Goal: Task Accomplishment & Management: Use online tool/utility

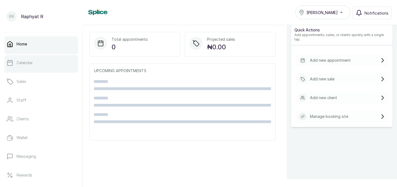
scroll to position [33, 0]
click at [64, 66] on link "Calendar" at bounding box center [41, 62] width 74 height 15
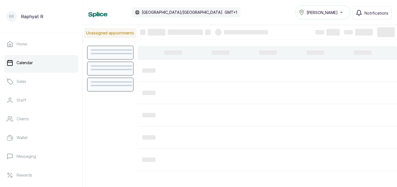
scroll to position [21, 0]
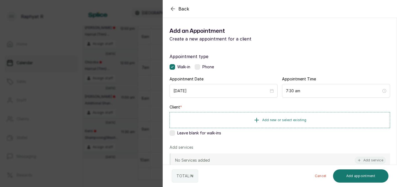
click at [145, 78] on div "Back Add Appointment Add an Appointment Create a new appointment for a client A…" at bounding box center [198, 93] width 397 height 187
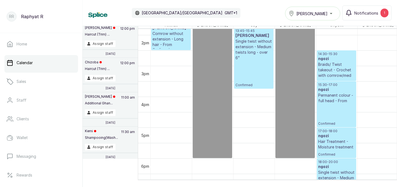
scroll to position [438, 0]
